Goal: Navigation & Orientation: Find specific page/section

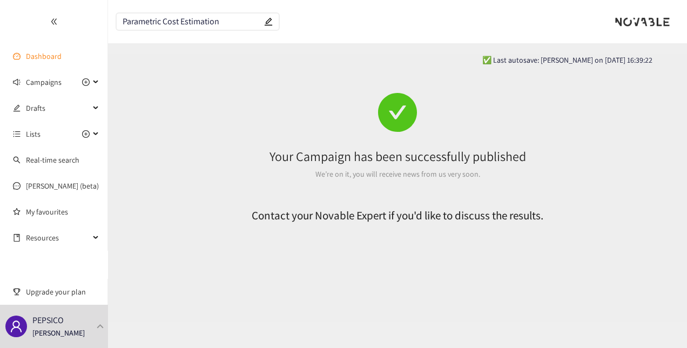
click at [42, 55] on link "Dashboard" at bounding box center [44, 56] width 36 height 10
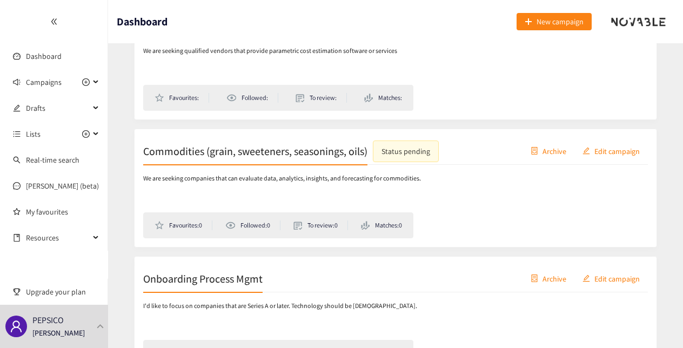
scroll to position [234, 0]
click at [271, 150] on h2 "Commodities (grain, sweeteners, seasonings, oils)" at bounding box center [255, 151] width 224 height 15
